Goal: Task Accomplishment & Management: Complete application form

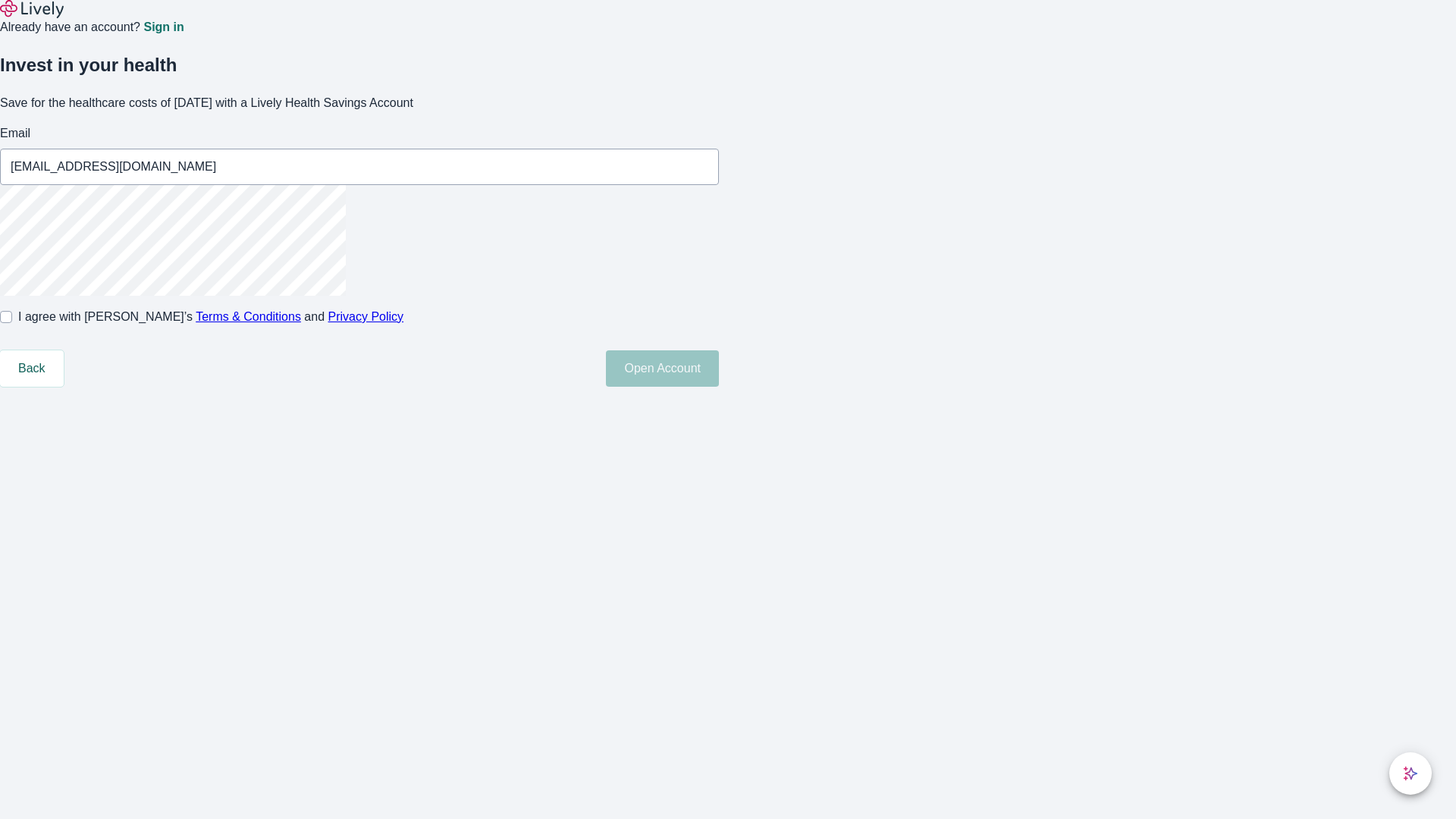
click at [12, 323] on input "I agree with Lively’s Terms & Conditions and Privacy Policy" at bounding box center [5, 317] width 12 height 12
checkbox input "true"
click at [719, 387] on button "Open Account" at bounding box center [663, 369] width 113 height 36
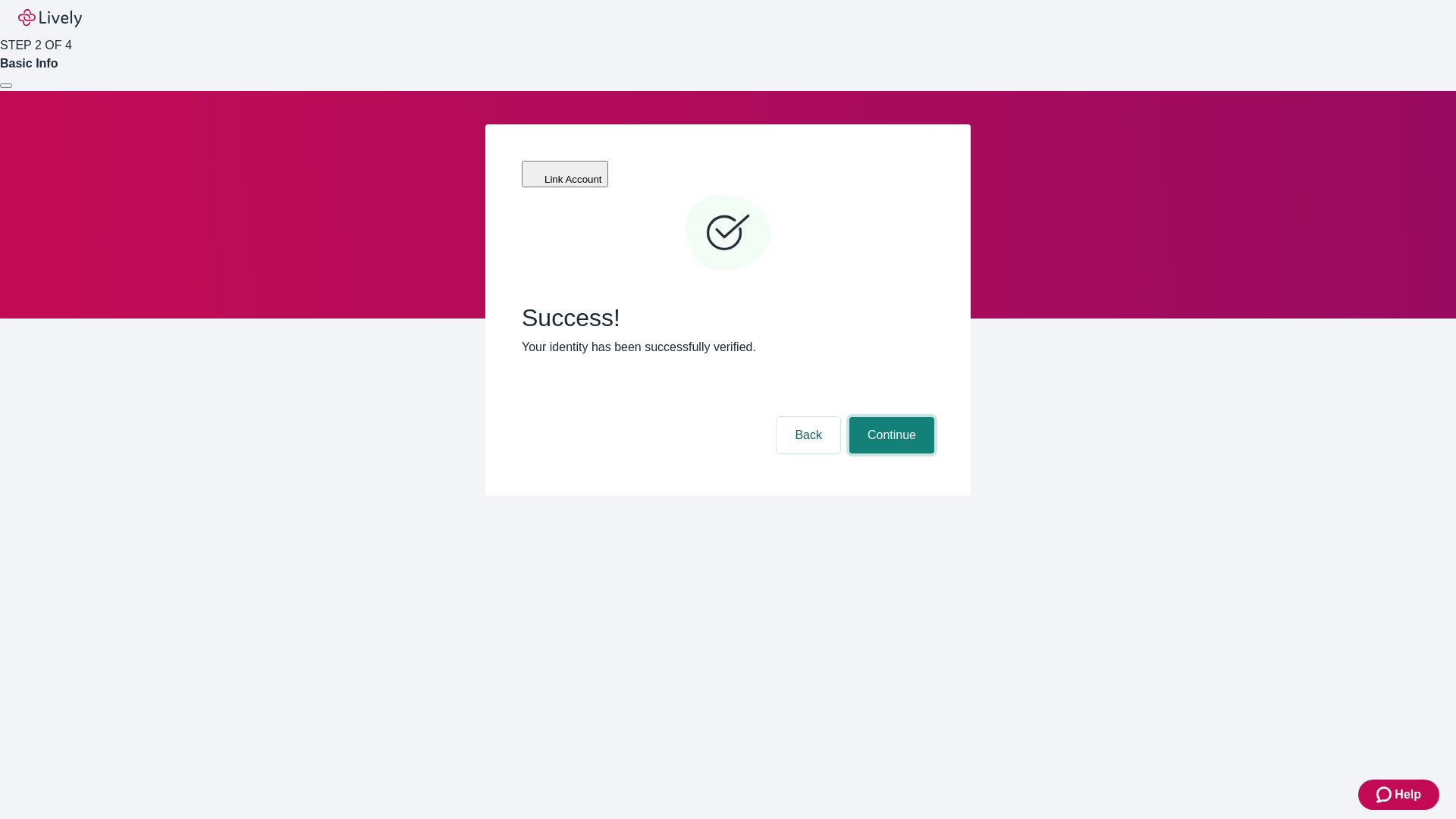
click at [890, 418] on button "Continue" at bounding box center [892, 436] width 85 height 36
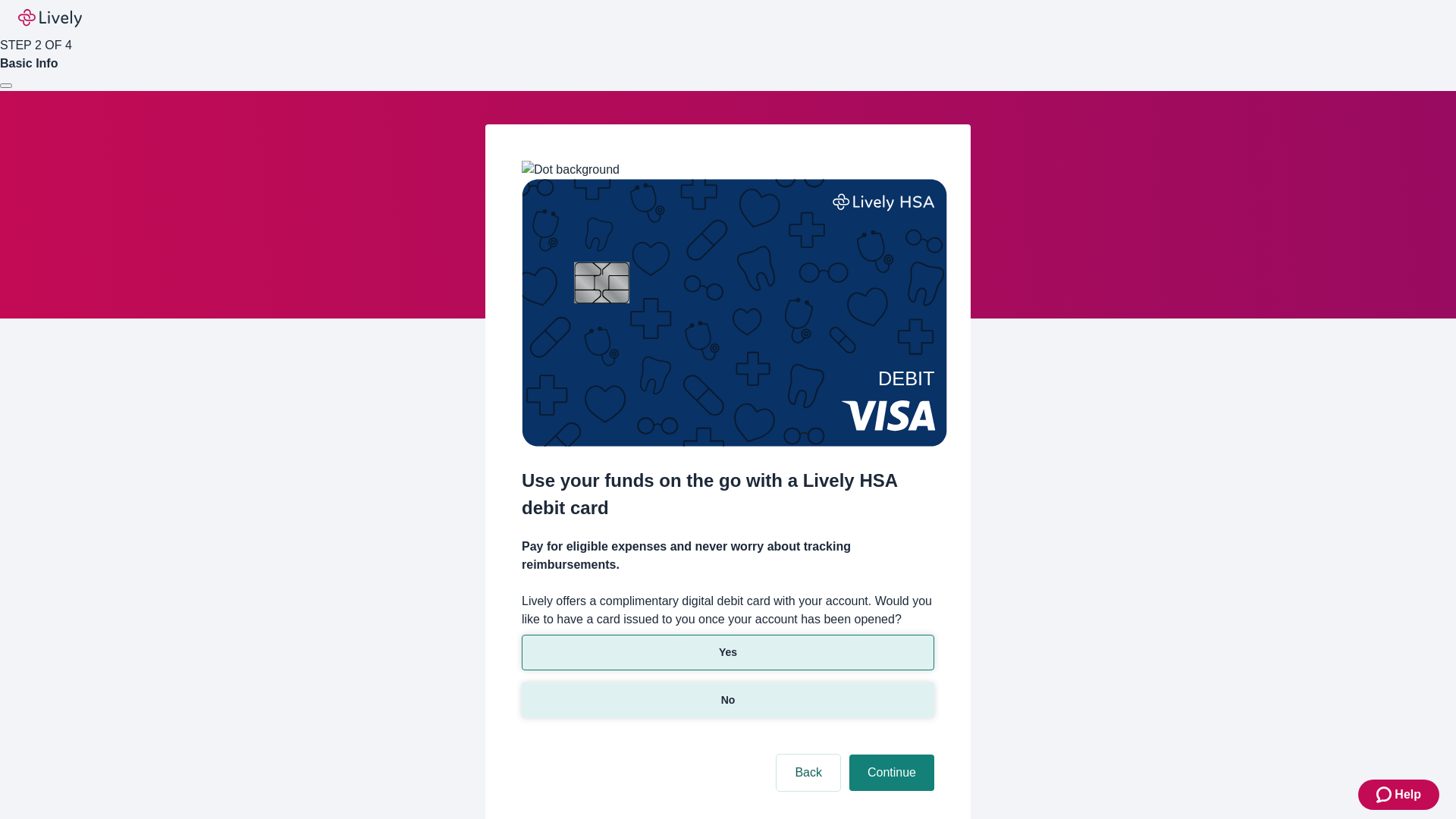
click at [727, 693] on p "No" at bounding box center [729, 701] width 15 height 16
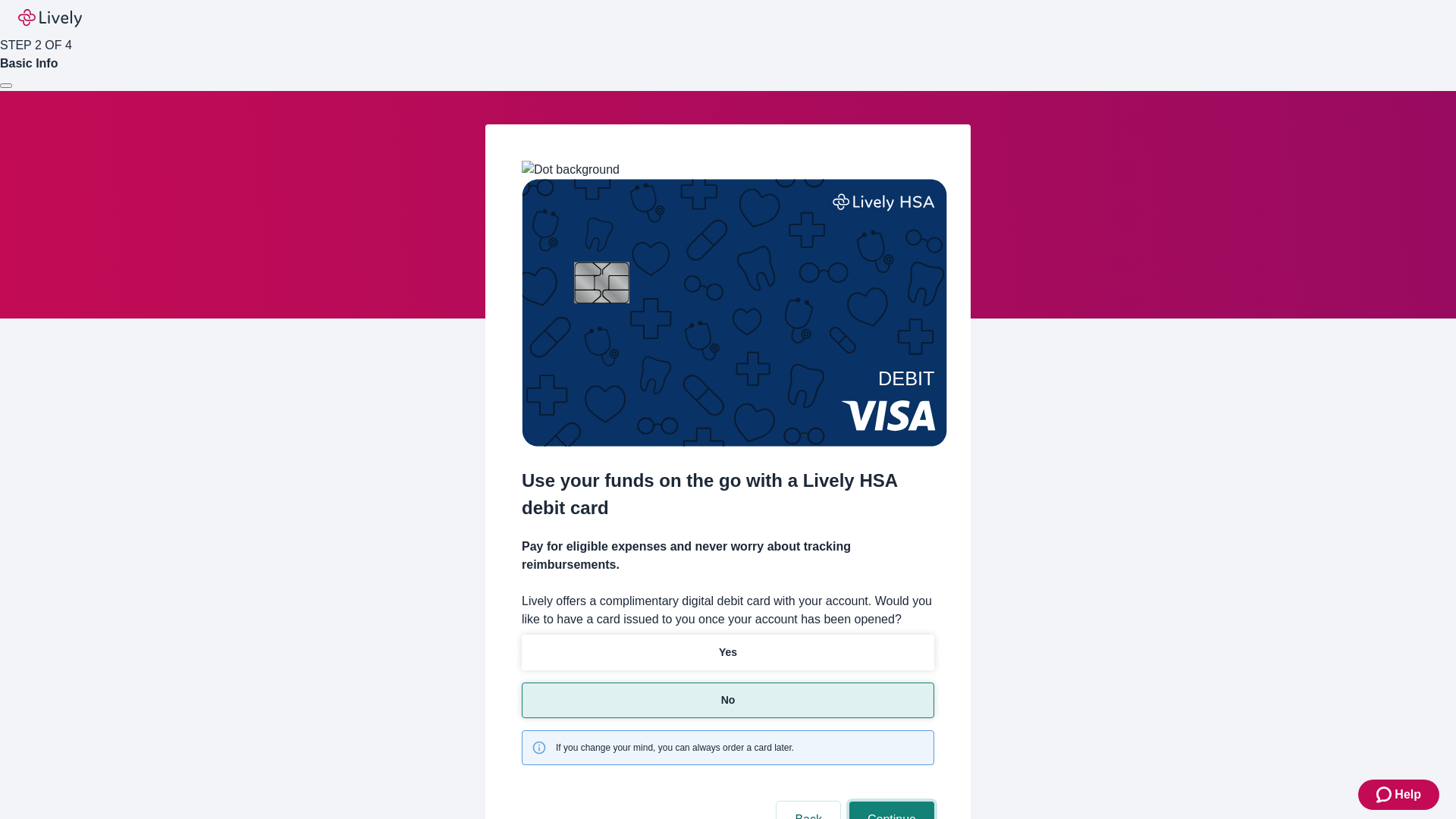
click at [890, 802] on button "Continue" at bounding box center [892, 820] width 85 height 36
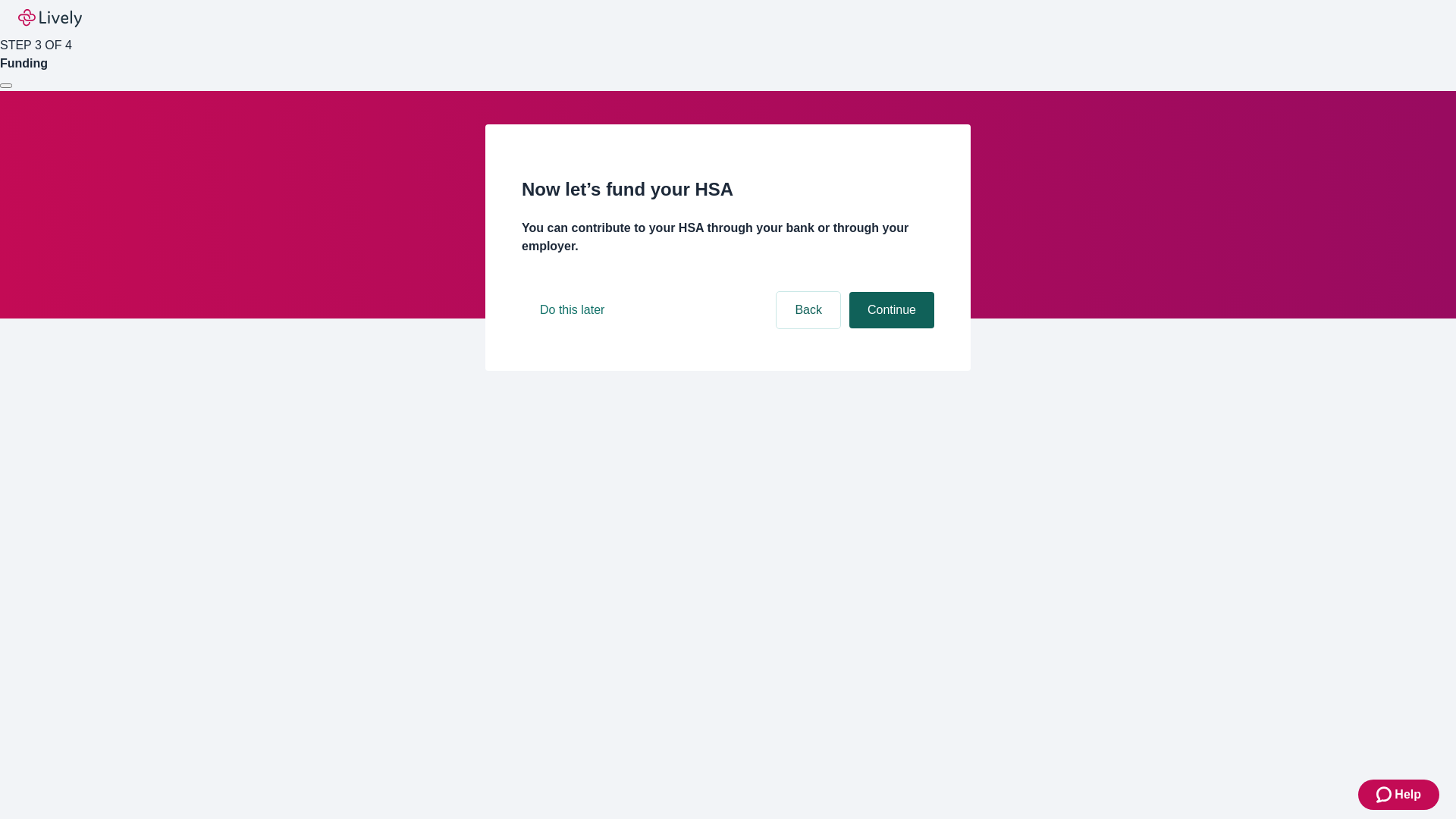
click at [890, 329] on button "Continue" at bounding box center [892, 311] width 85 height 36
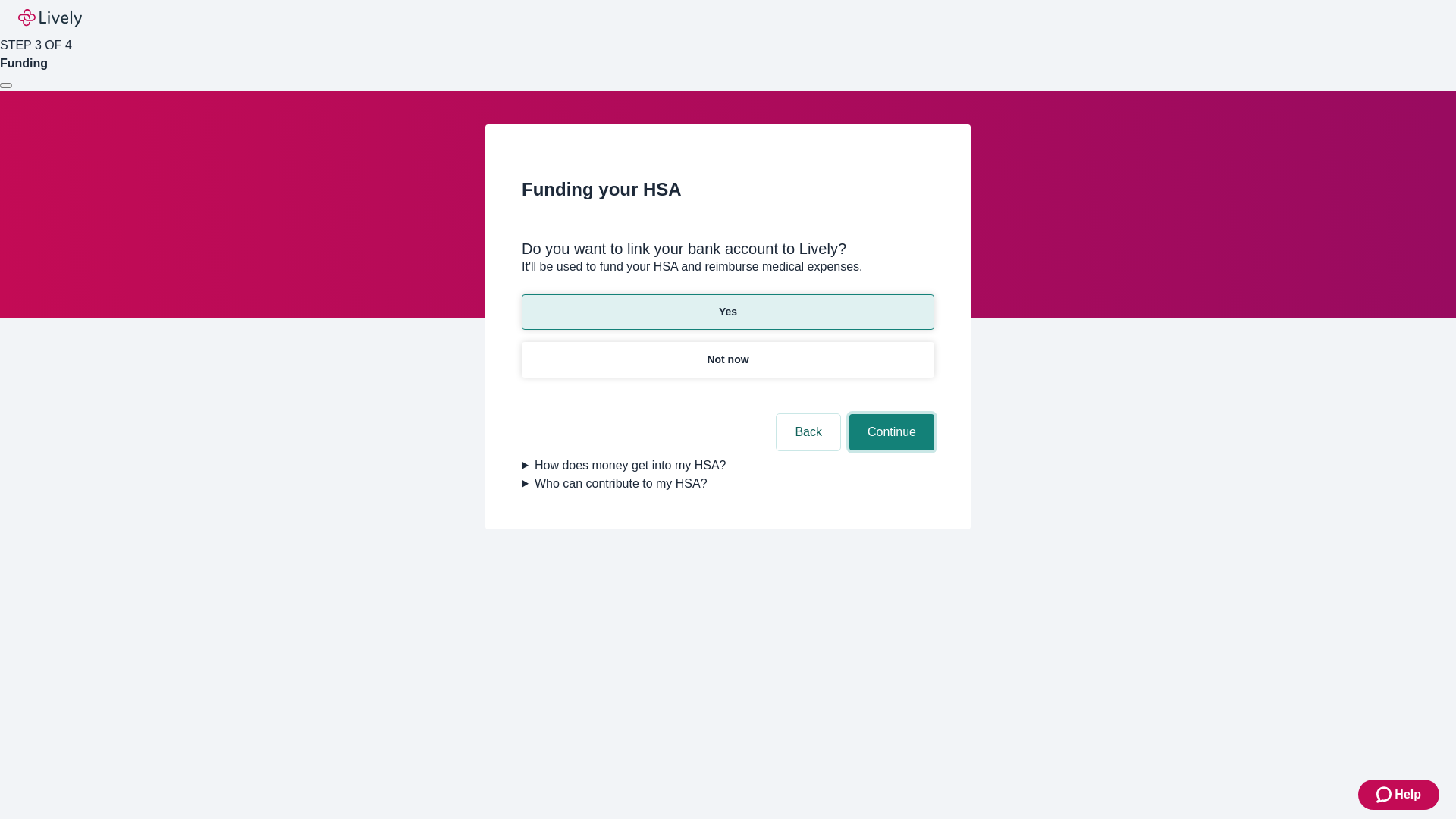
click at [890, 414] on button "Continue" at bounding box center [892, 432] width 85 height 36
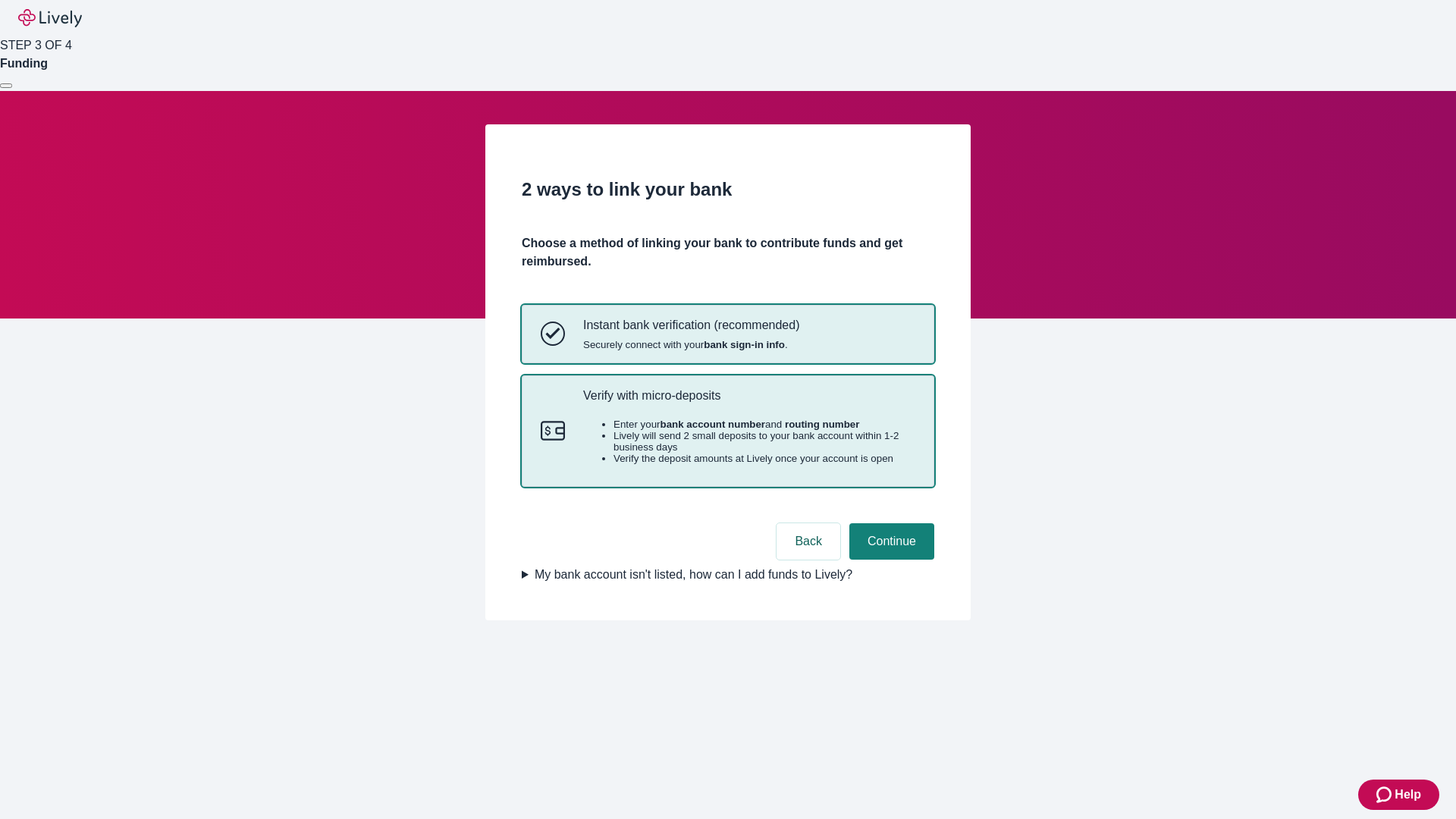
click at [749, 403] on p "Verify with micro-deposits" at bounding box center [750, 396] width 332 height 15
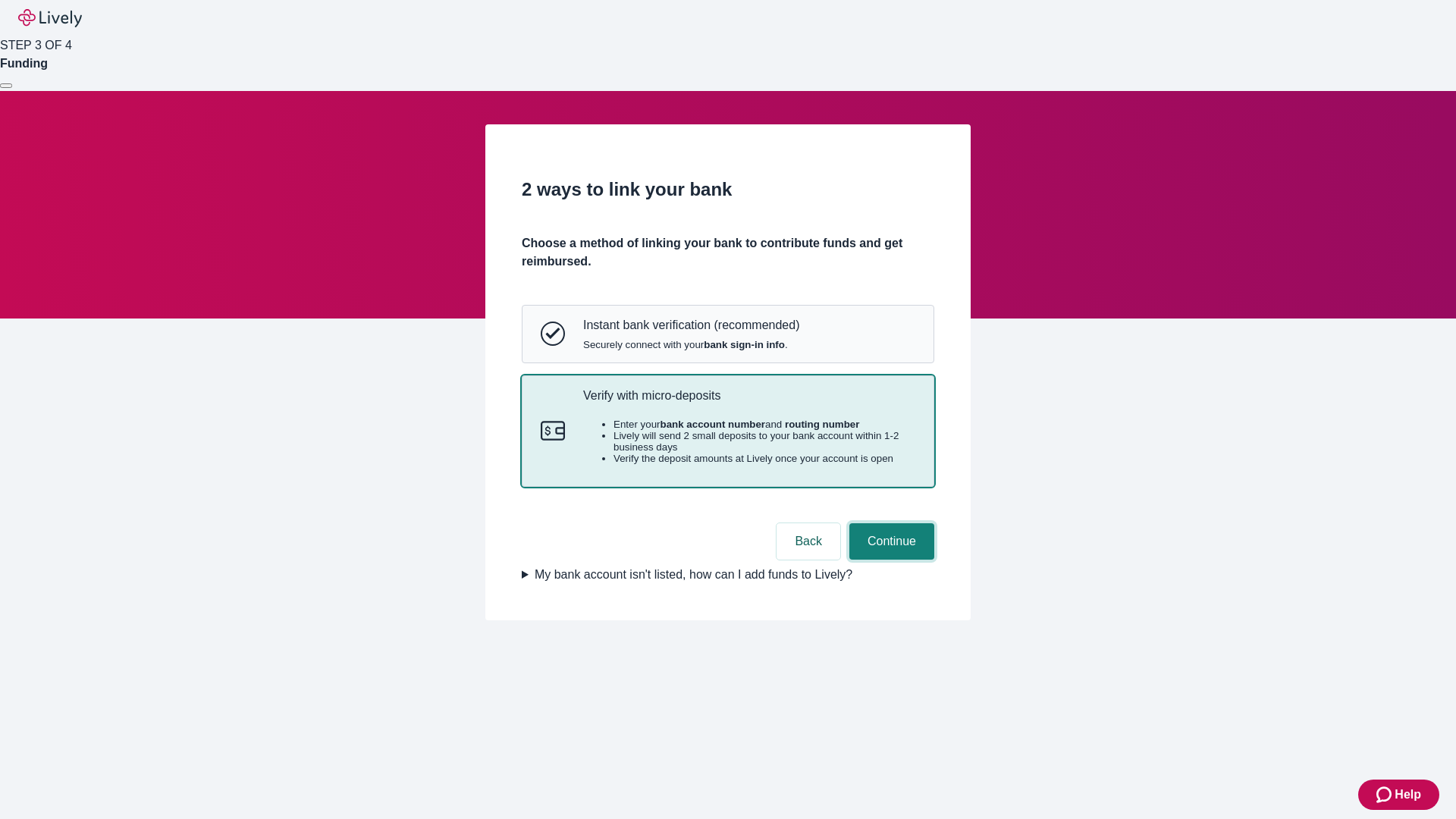
click at [890, 560] on button "Continue" at bounding box center [892, 542] width 85 height 36
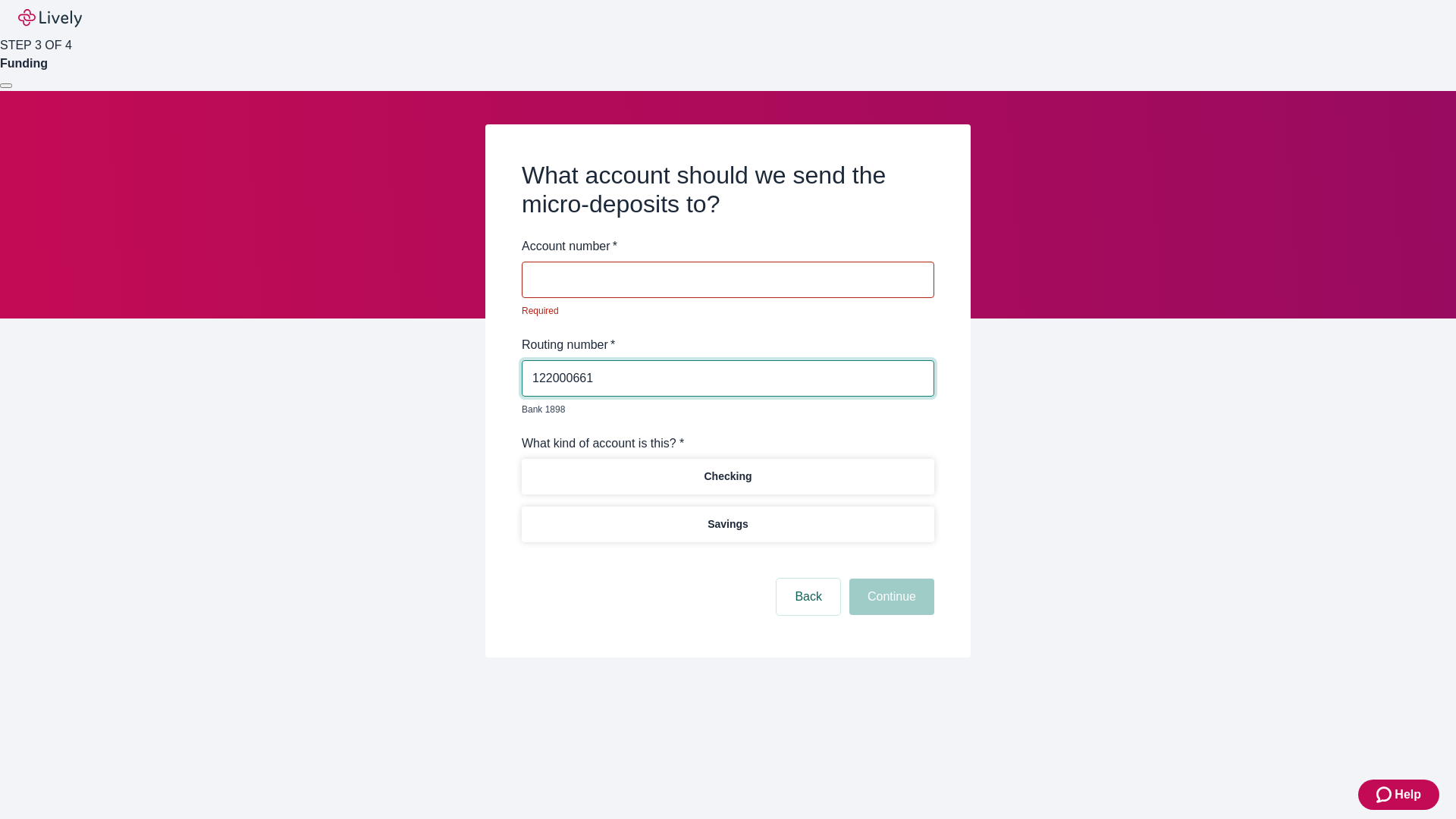
type input "122000661"
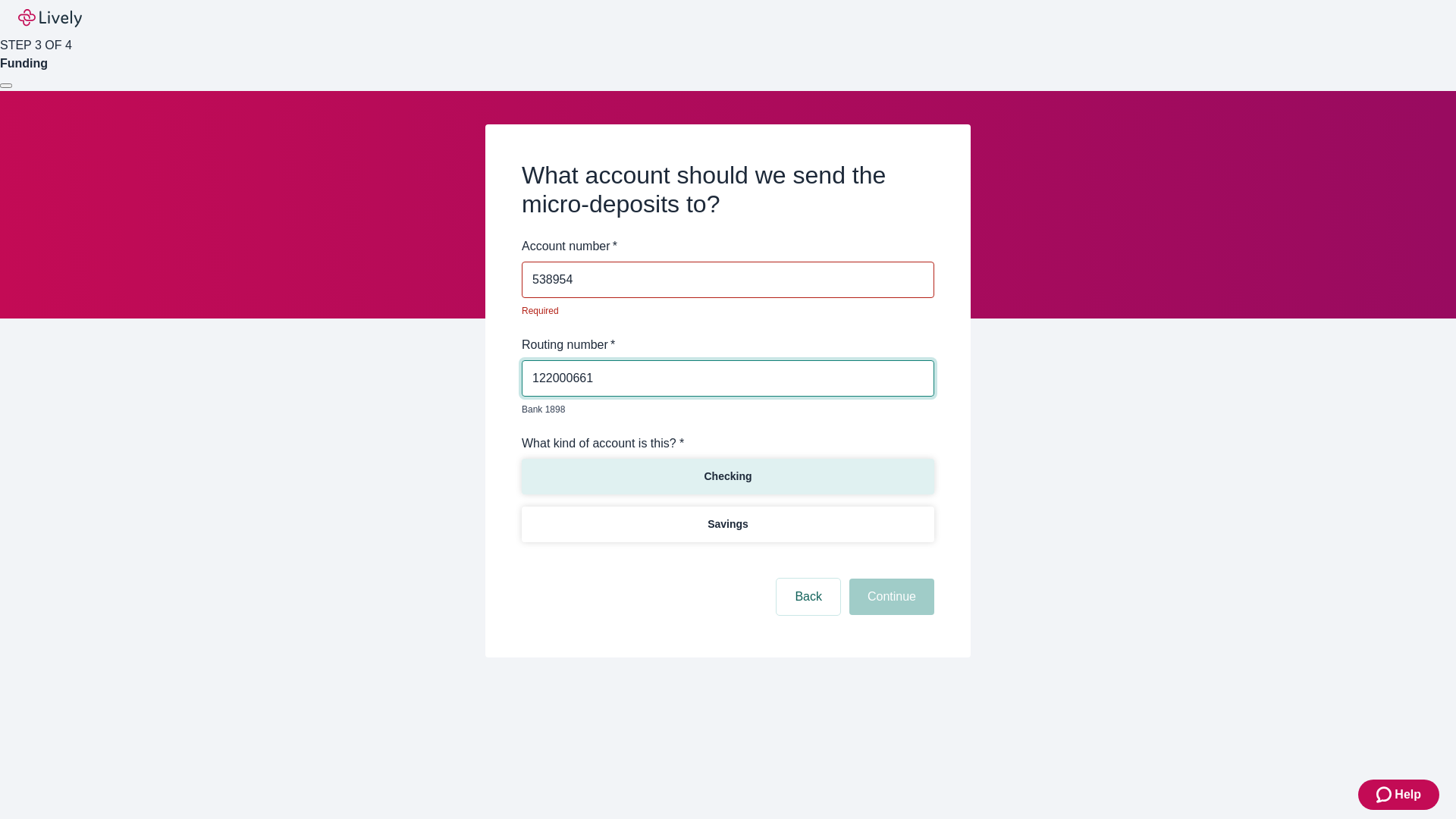
type input "538954"
click at [727, 469] on p "Checking" at bounding box center [727, 477] width 48 height 16
